Goal: Book appointment/travel/reservation

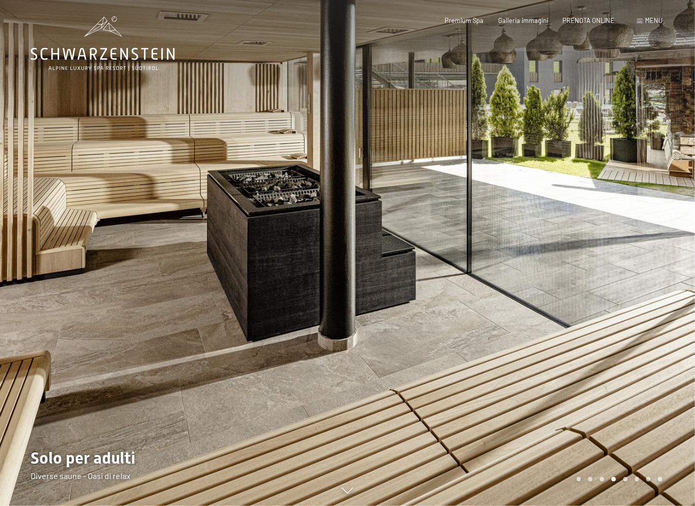
click at [602, 290] on div at bounding box center [522, 253] width 348 height 506
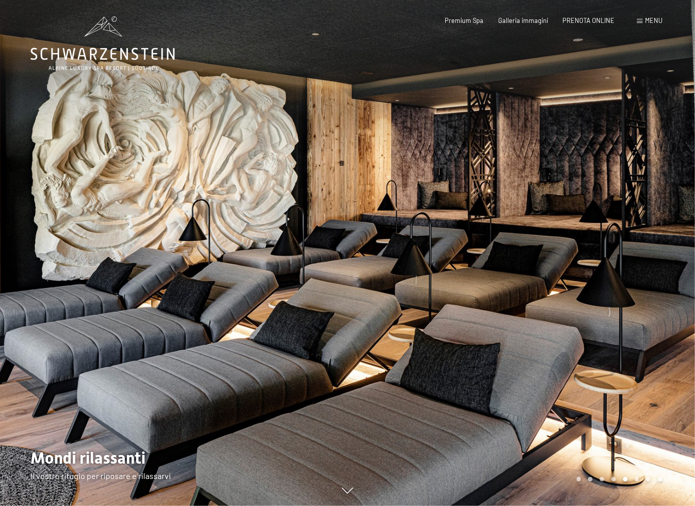
click at [627, 285] on div at bounding box center [522, 253] width 348 height 506
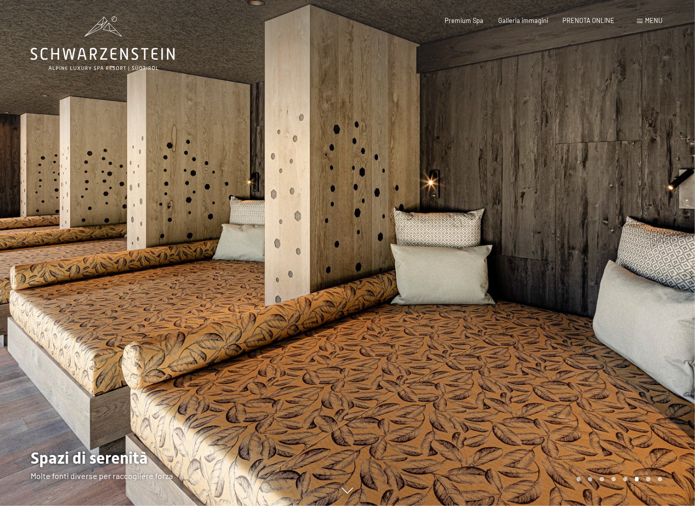
click at [627, 285] on div at bounding box center [522, 253] width 348 height 506
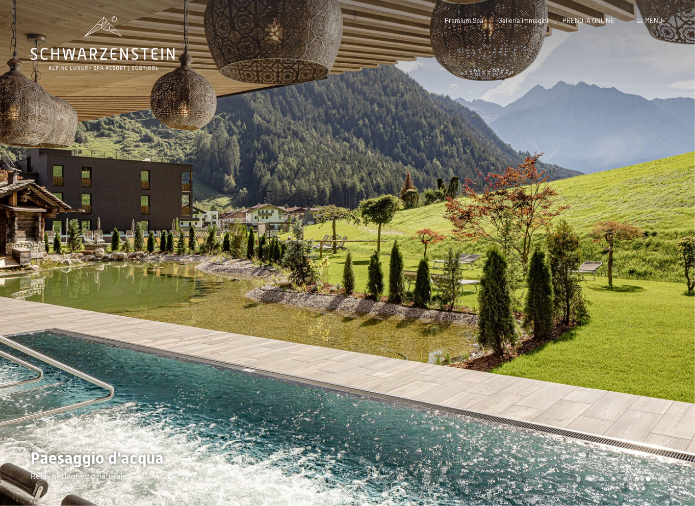
click at [627, 285] on div at bounding box center [522, 253] width 348 height 506
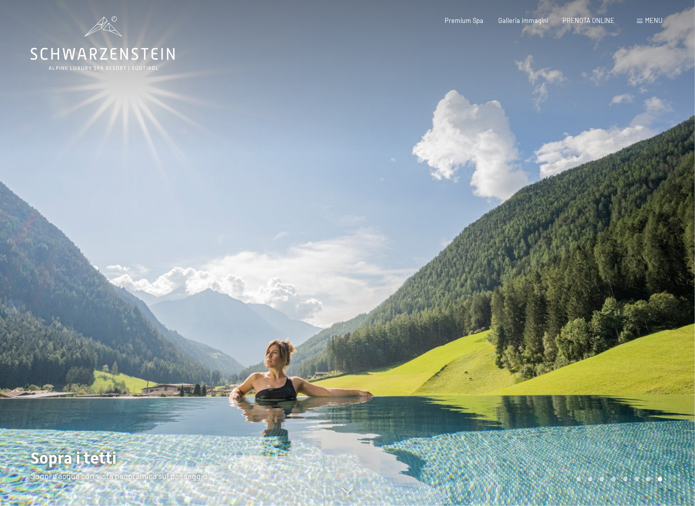
click at [627, 285] on div at bounding box center [522, 253] width 348 height 506
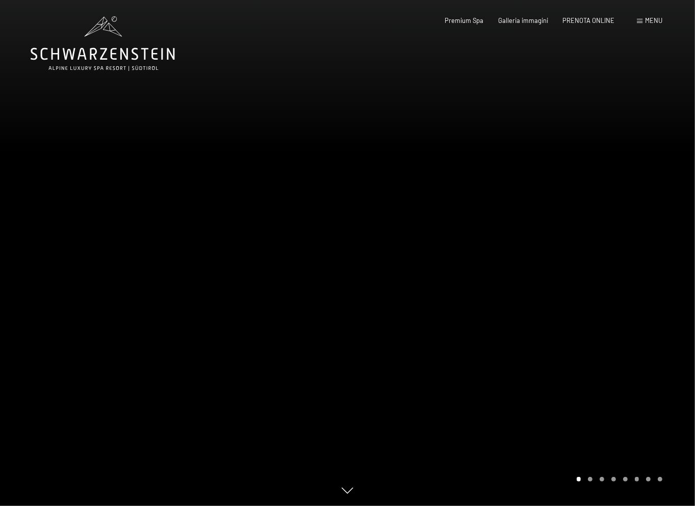
click at [627, 285] on div at bounding box center [522, 253] width 348 height 506
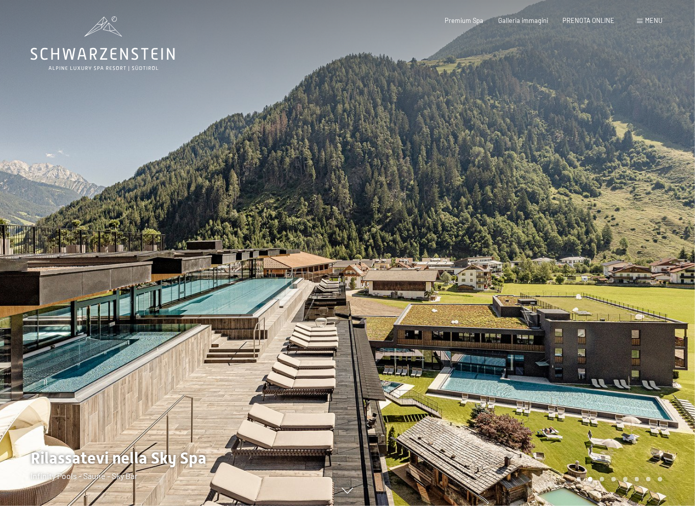
click at [627, 285] on div at bounding box center [522, 253] width 348 height 506
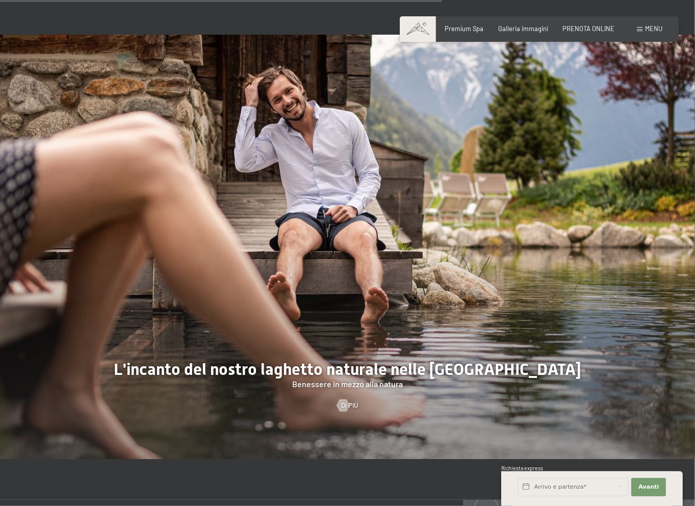
scroll to position [3776, 0]
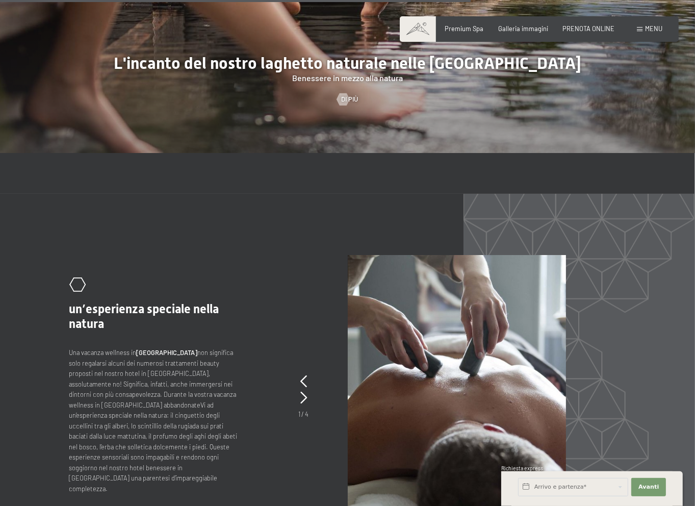
click at [637, 32] on span at bounding box center [640, 29] width 6 height 5
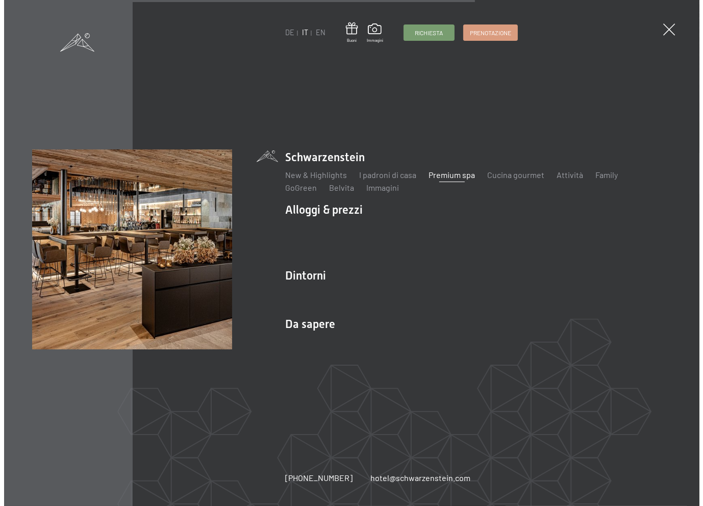
scroll to position [3789, 0]
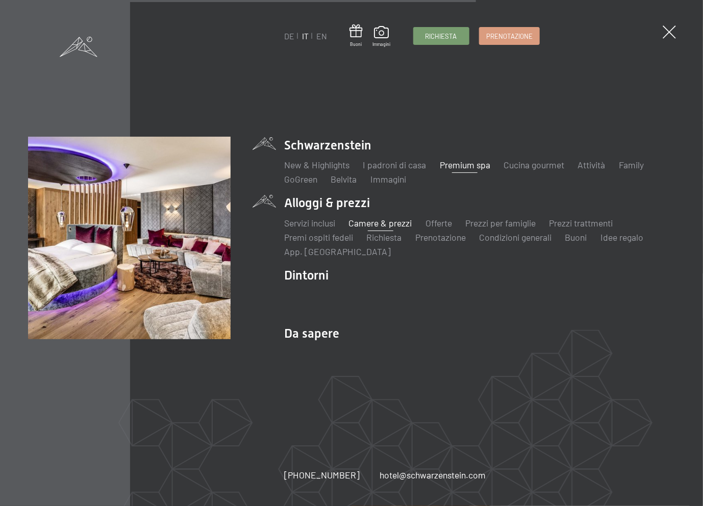
click at [358, 222] on link "Camere & prezzi" at bounding box center [380, 222] width 63 height 11
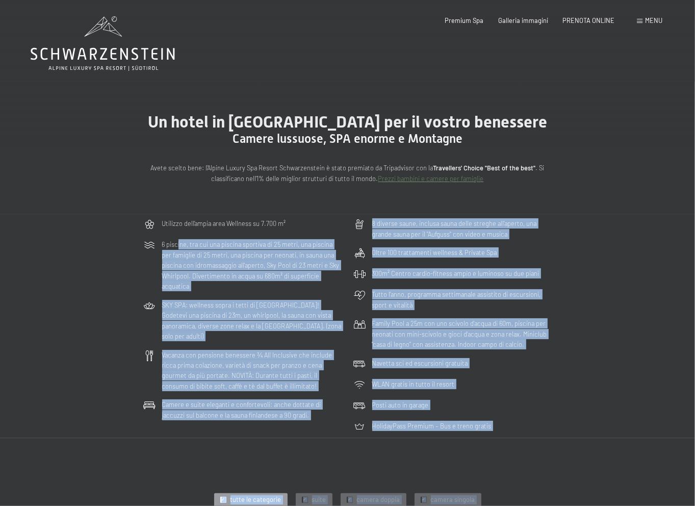
drag, startPoint x: 166, startPoint y: 271, endPoint x: 264, endPoint y: 284, distance: 98.4
click at [551, 264] on div "Oltre 100 trattamenti wellness & Private Spa" at bounding box center [453, 253] width 206 height 21
click at [583, 272] on div "Utilizzo dell‘ampia area Wellness su 7.700 m² 6 piscine, tra cui una piscina sp…" at bounding box center [347, 325] width 469 height 223
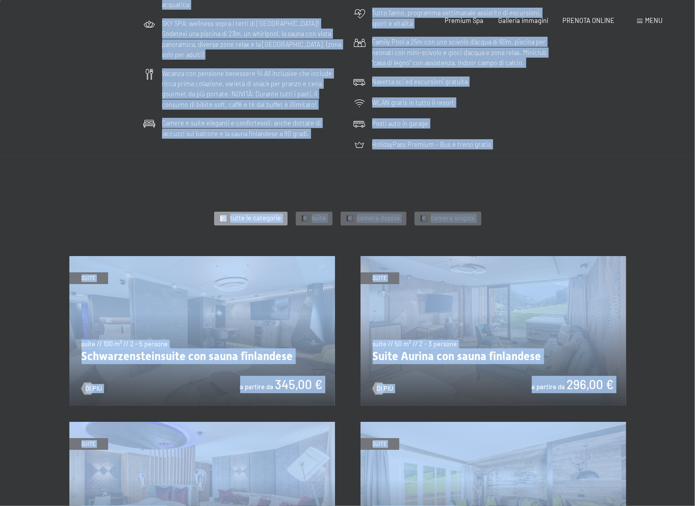
scroll to position [408, 0]
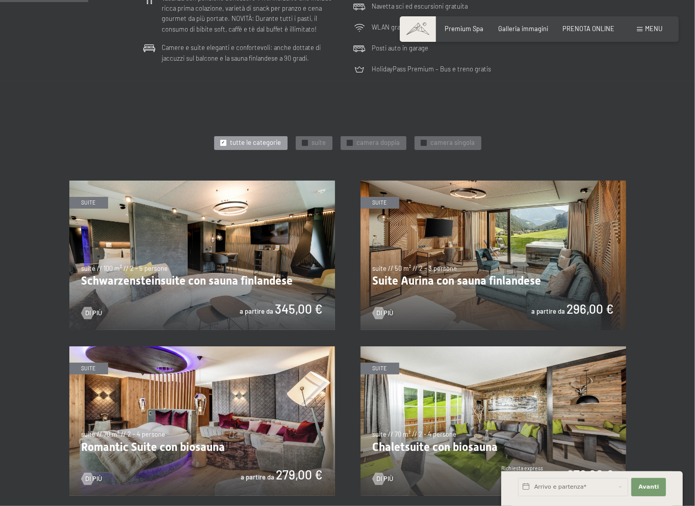
scroll to position [255, 0]
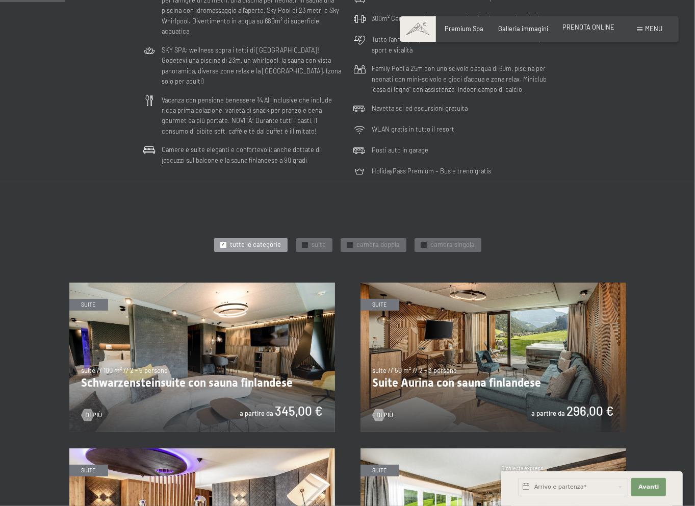
click at [565, 31] on span "PRENOTA ONLINE" at bounding box center [589, 27] width 52 height 8
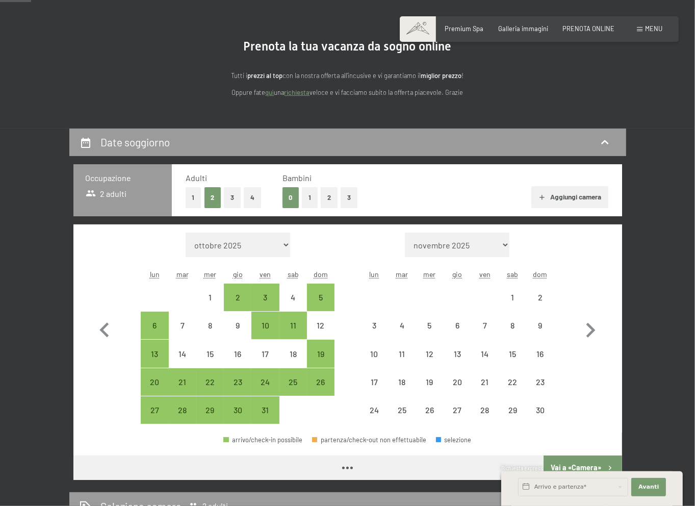
scroll to position [153, 0]
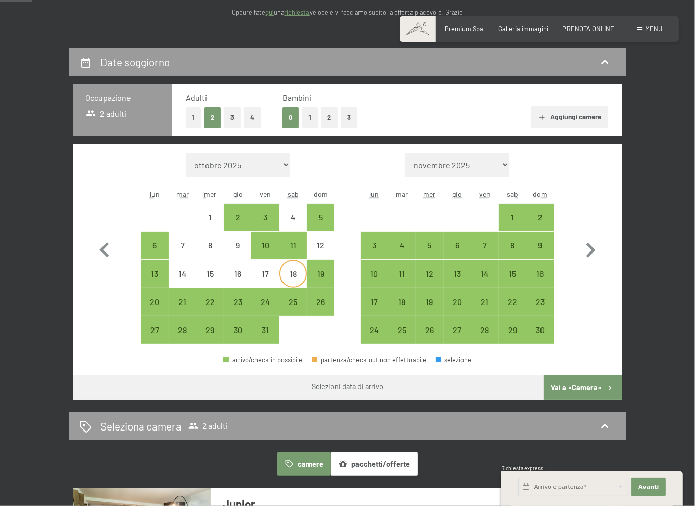
click at [299, 291] on div "18" at bounding box center [294, 283] width 26 height 26
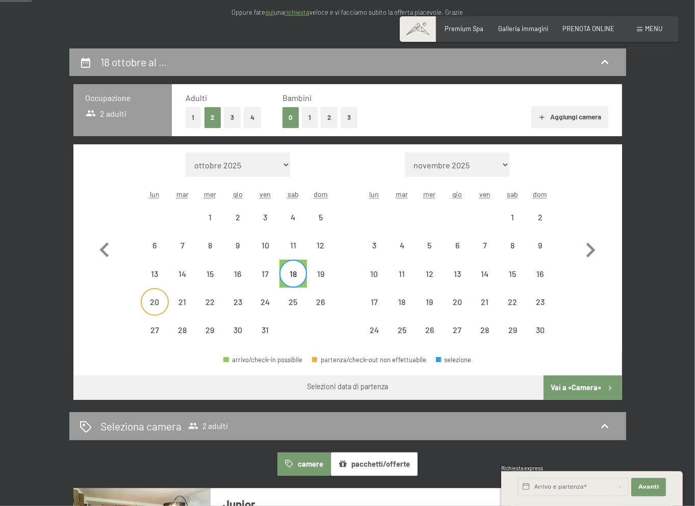
click at [162, 323] on div "20" at bounding box center [155, 311] width 26 height 26
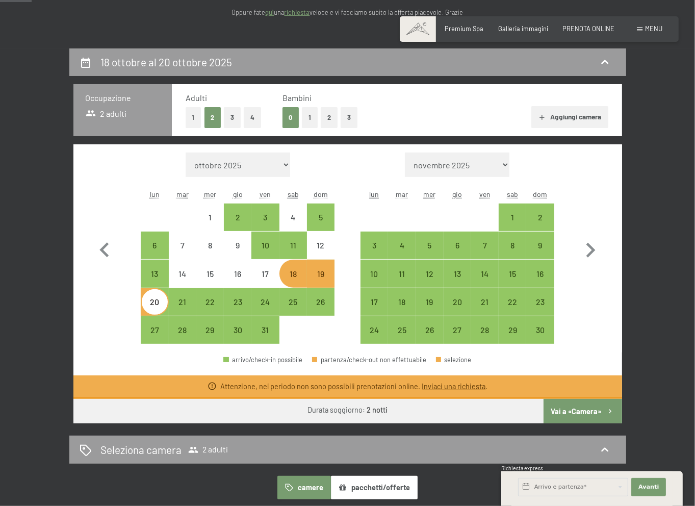
click at [617, 423] on button "Vai a «Camera»" at bounding box center [583, 411] width 78 height 24
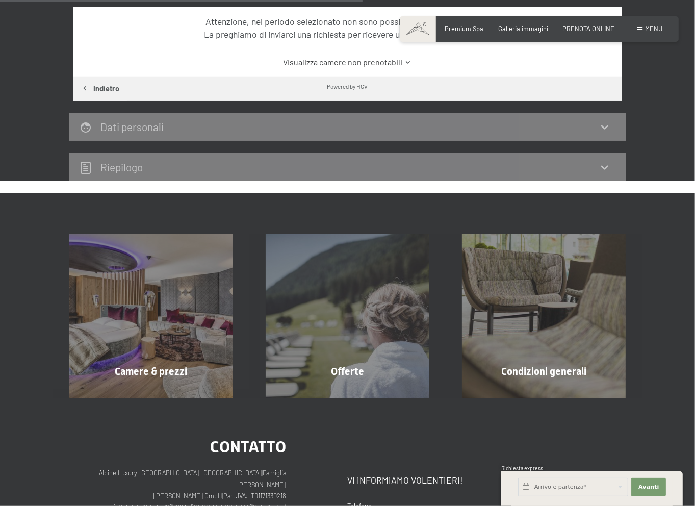
scroll to position [374, 0]
